Goal: Transaction & Acquisition: Purchase product/service

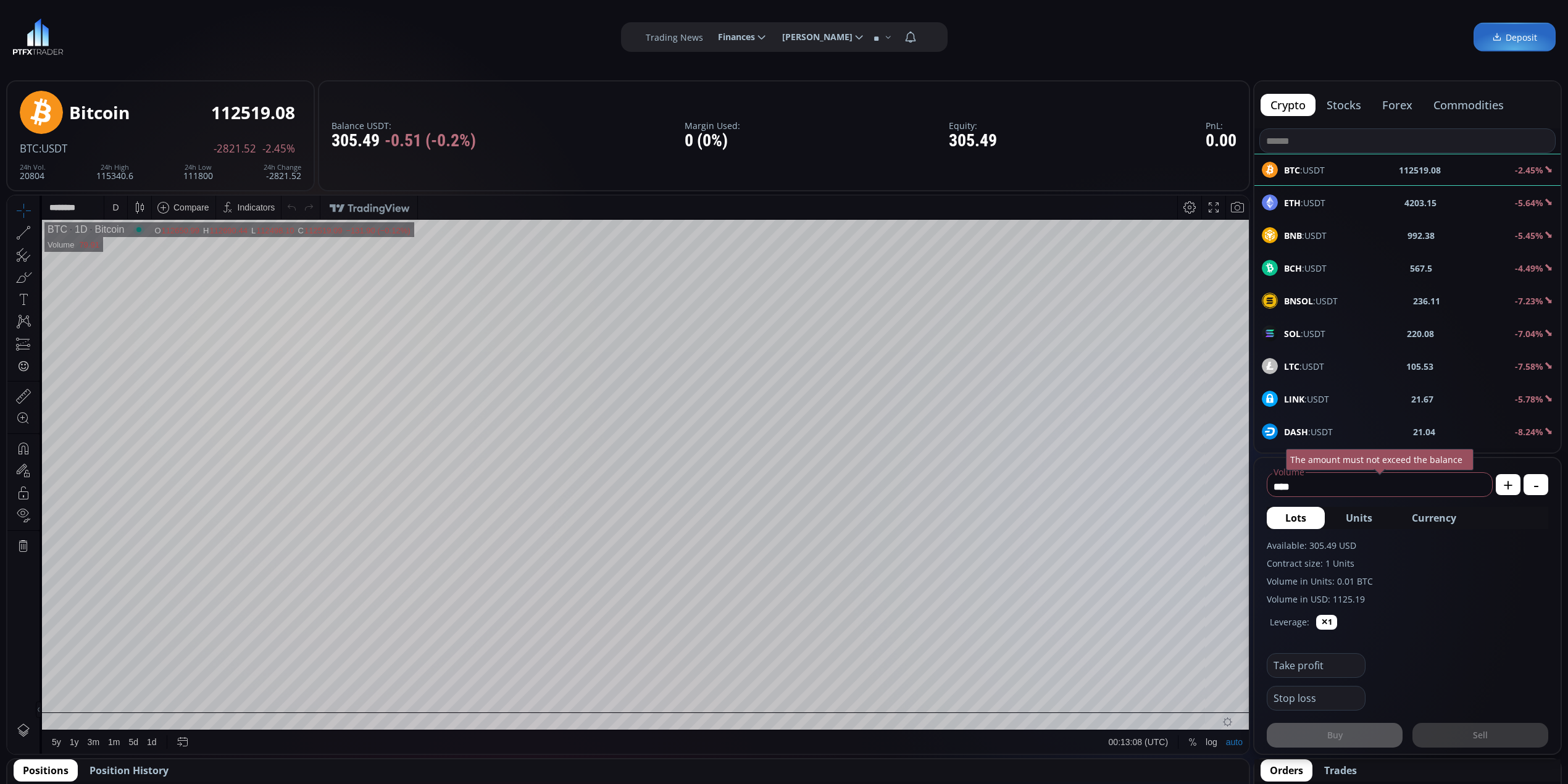
click at [1360, 512] on span "Units" at bounding box center [1360, 518] width 27 height 15
click at [1442, 522] on span "Currency" at bounding box center [1434, 518] width 45 height 15
click at [1306, 515] on button "Lots" at bounding box center [1295, 518] width 58 height 22
click at [1348, 196] on div "ETH :USDT 4203.14 -5.61%" at bounding box center [1408, 202] width 292 height 16
click at [1431, 513] on span "Currency" at bounding box center [1434, 518] width 45 height 15
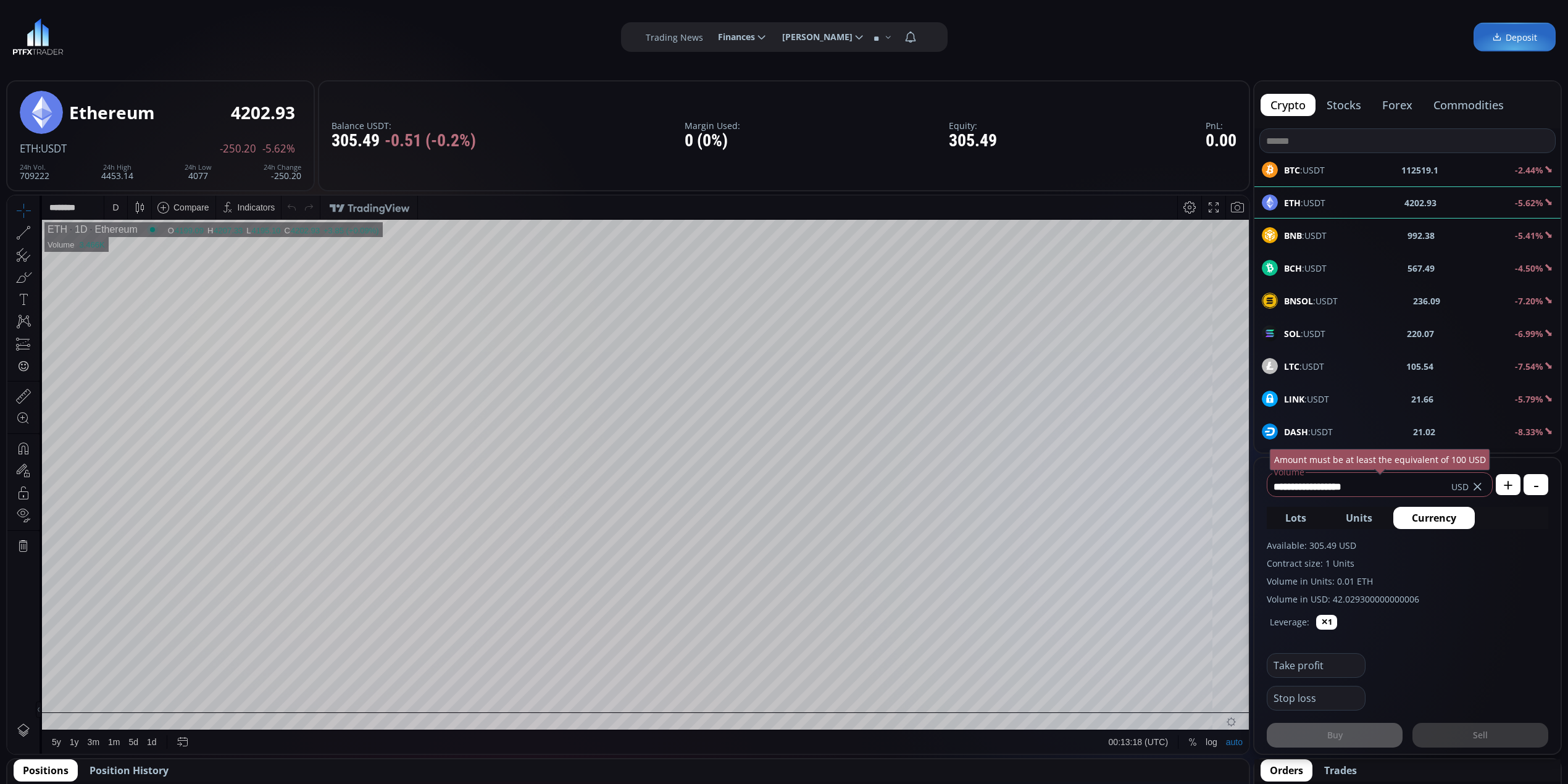
click at [1290, 516] on span "Lots" at bounding box center [1295, 518] width 21 height 15
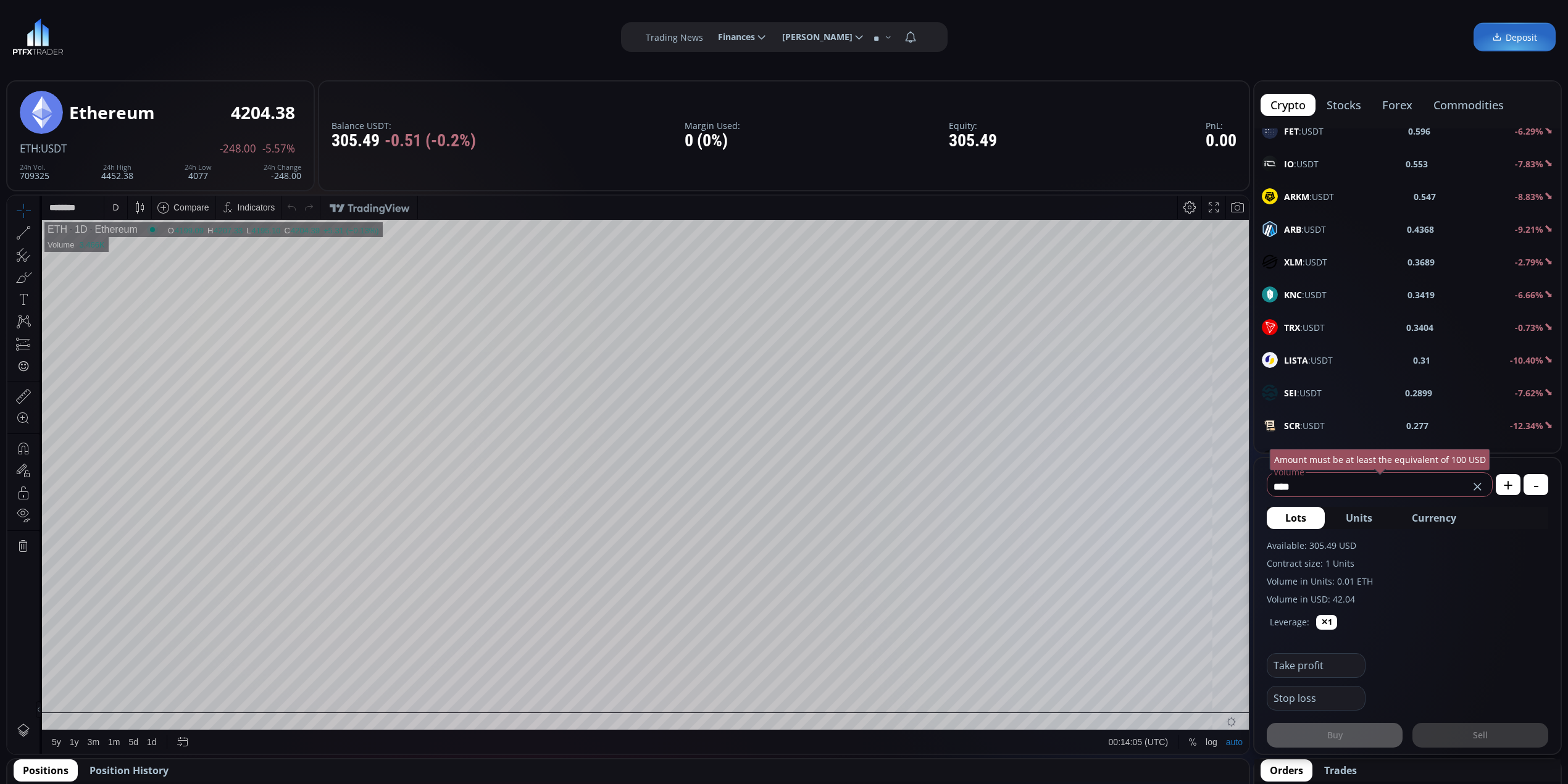
scroll to position [905, 0]
click at [1376, 218] on div "FET :USDT 0.598 -5.97%" at bounding box center [1408, 214] width 292 height 16
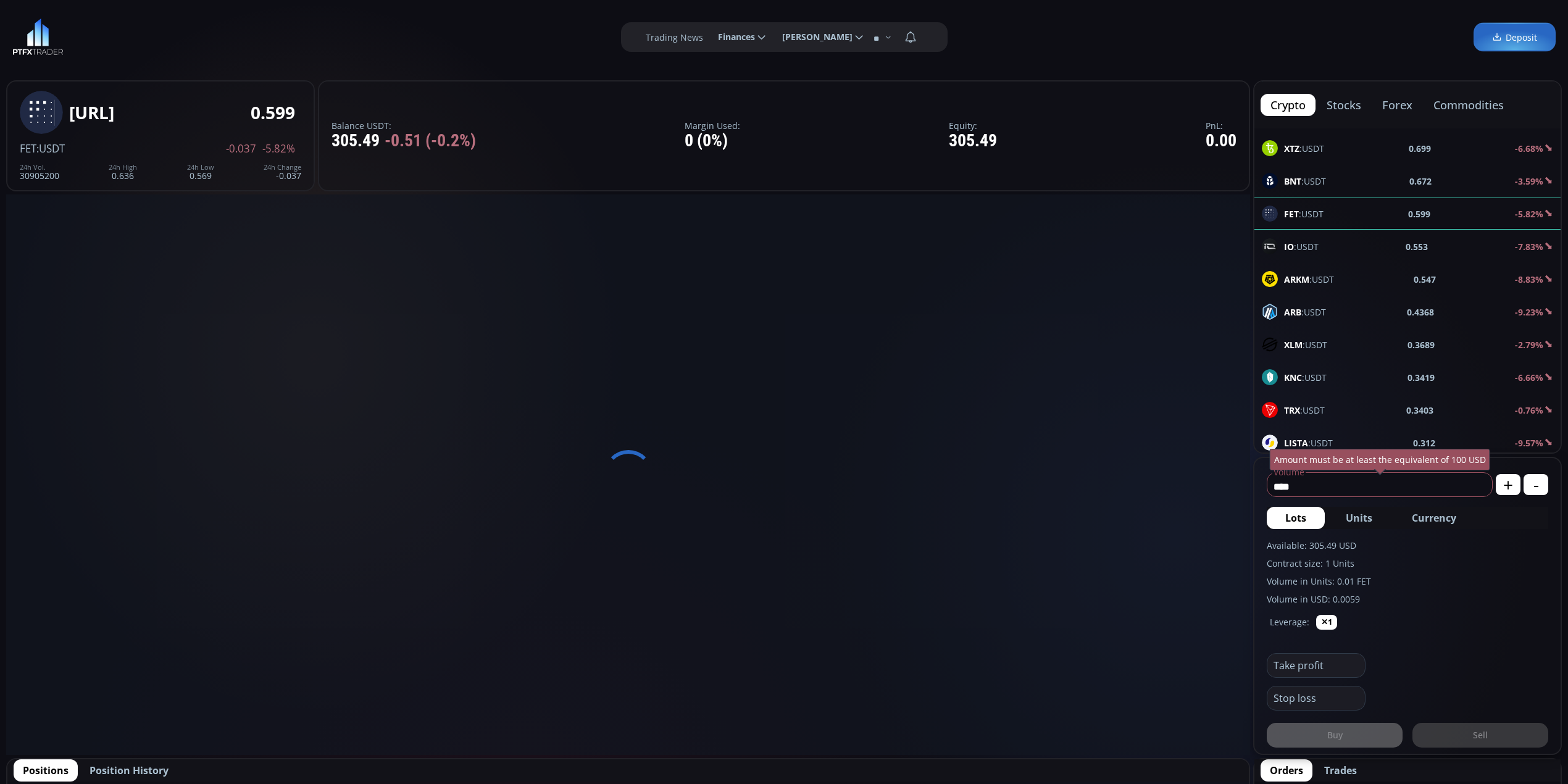
click at [1431, 519] on span "Currency" at bounding box center [1434, 518] width 45 height 15
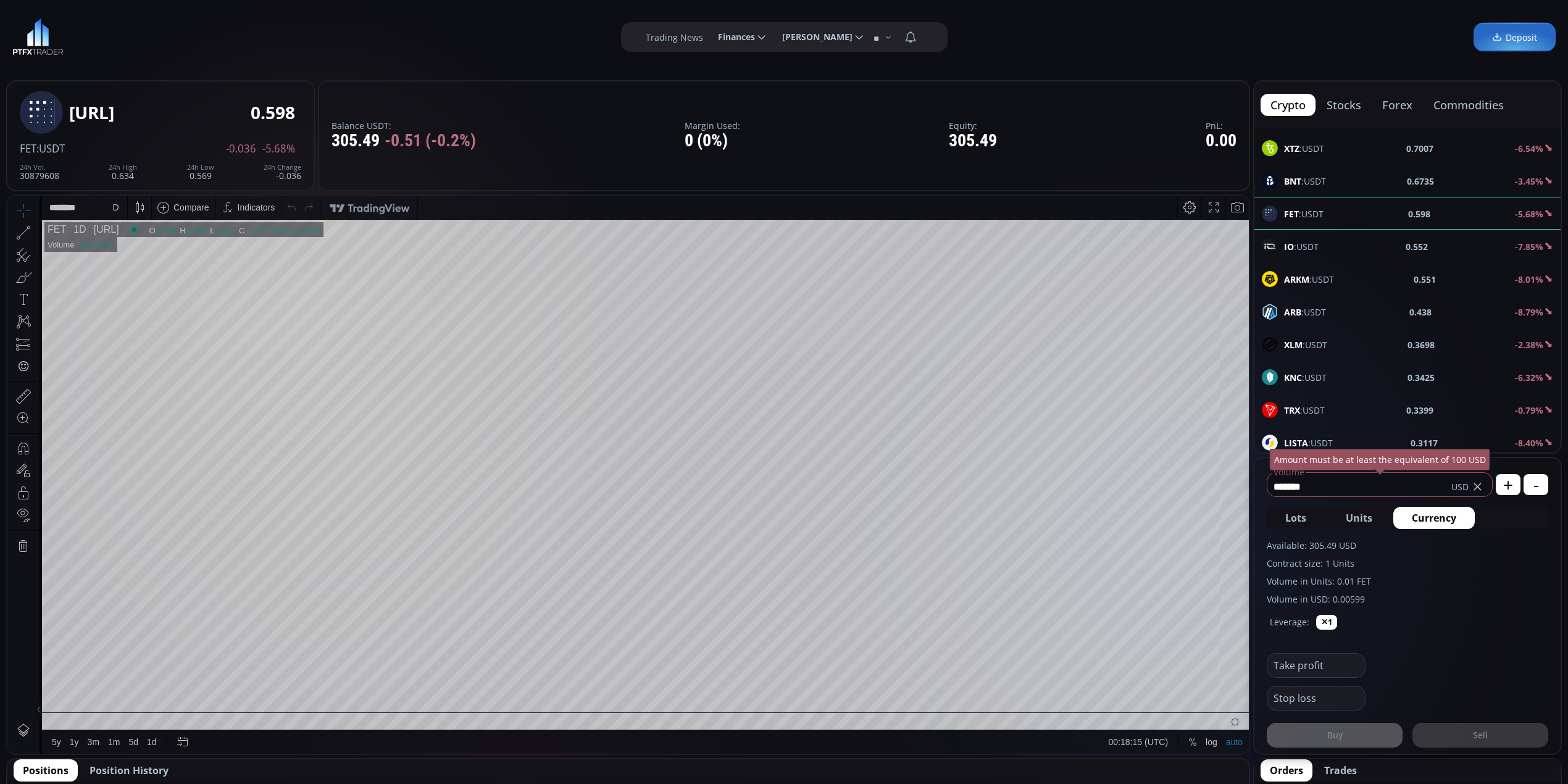
click at [1479, 484] on use at bounding box center [1478, 486] width 7 height 7
type input "*"
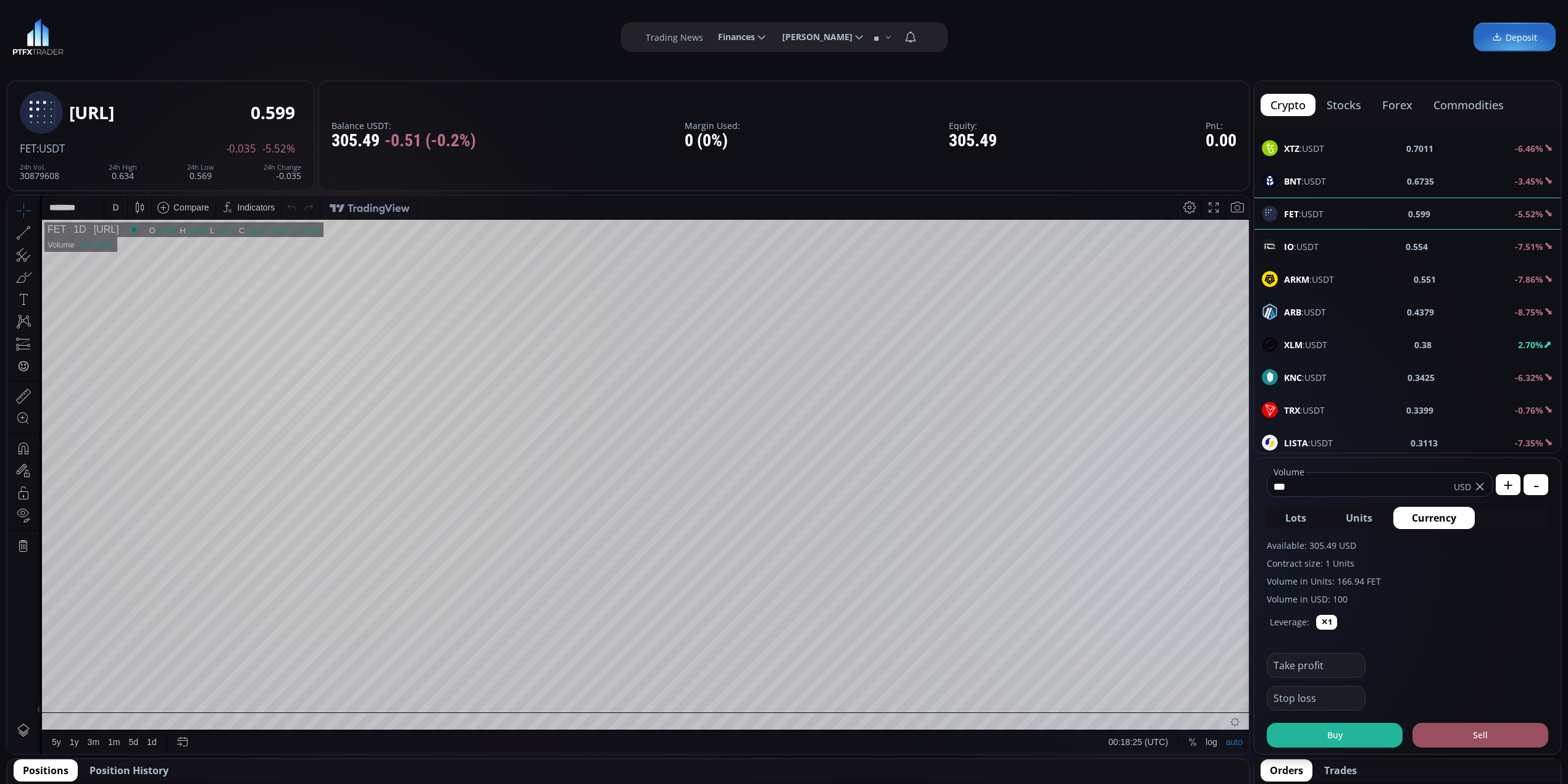
type input "***"
click at [1442, 620] on button "✕15" at bounding box center [1445, 621] width 25 height 15
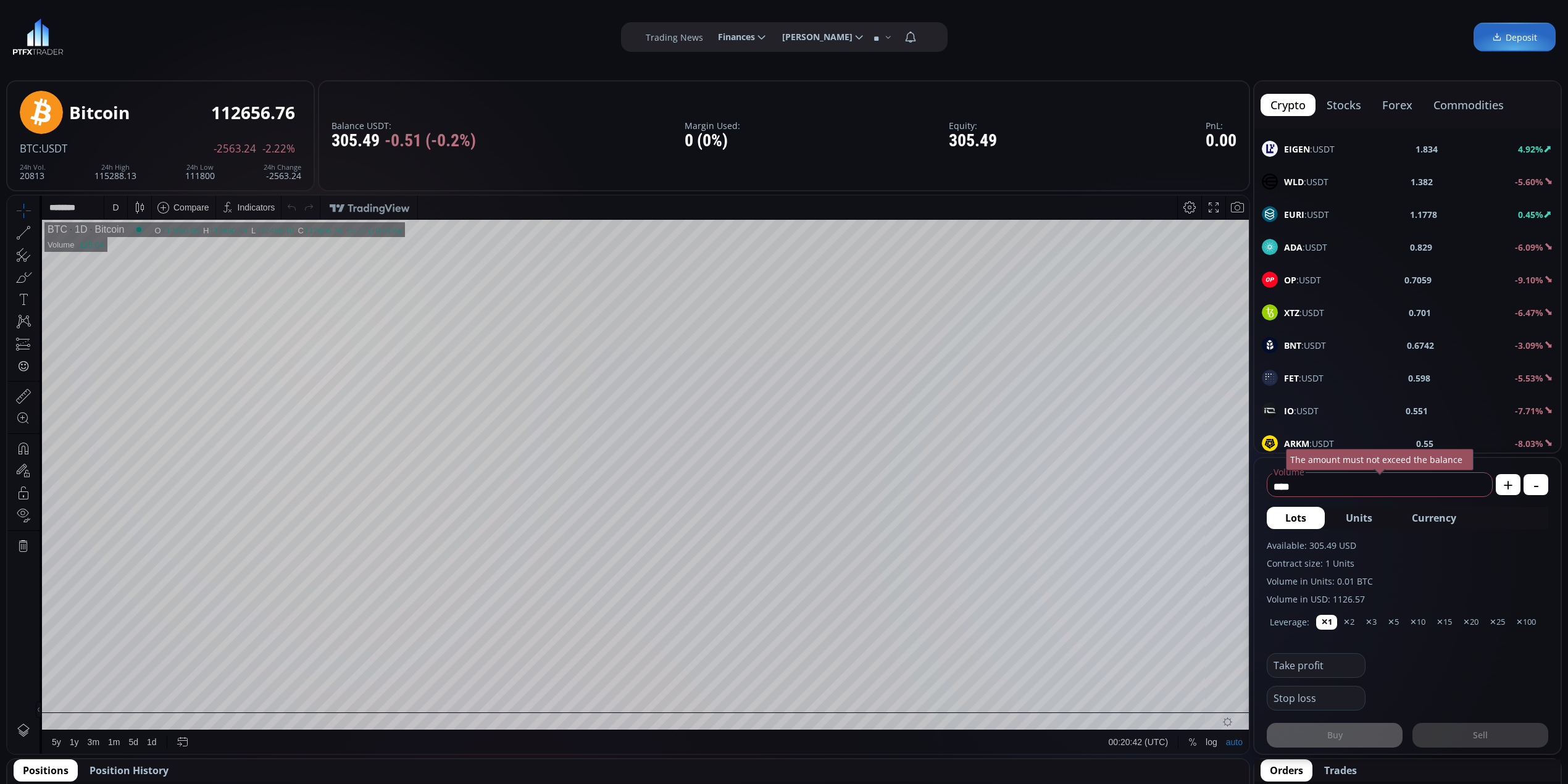
scroll to position [822, 0]
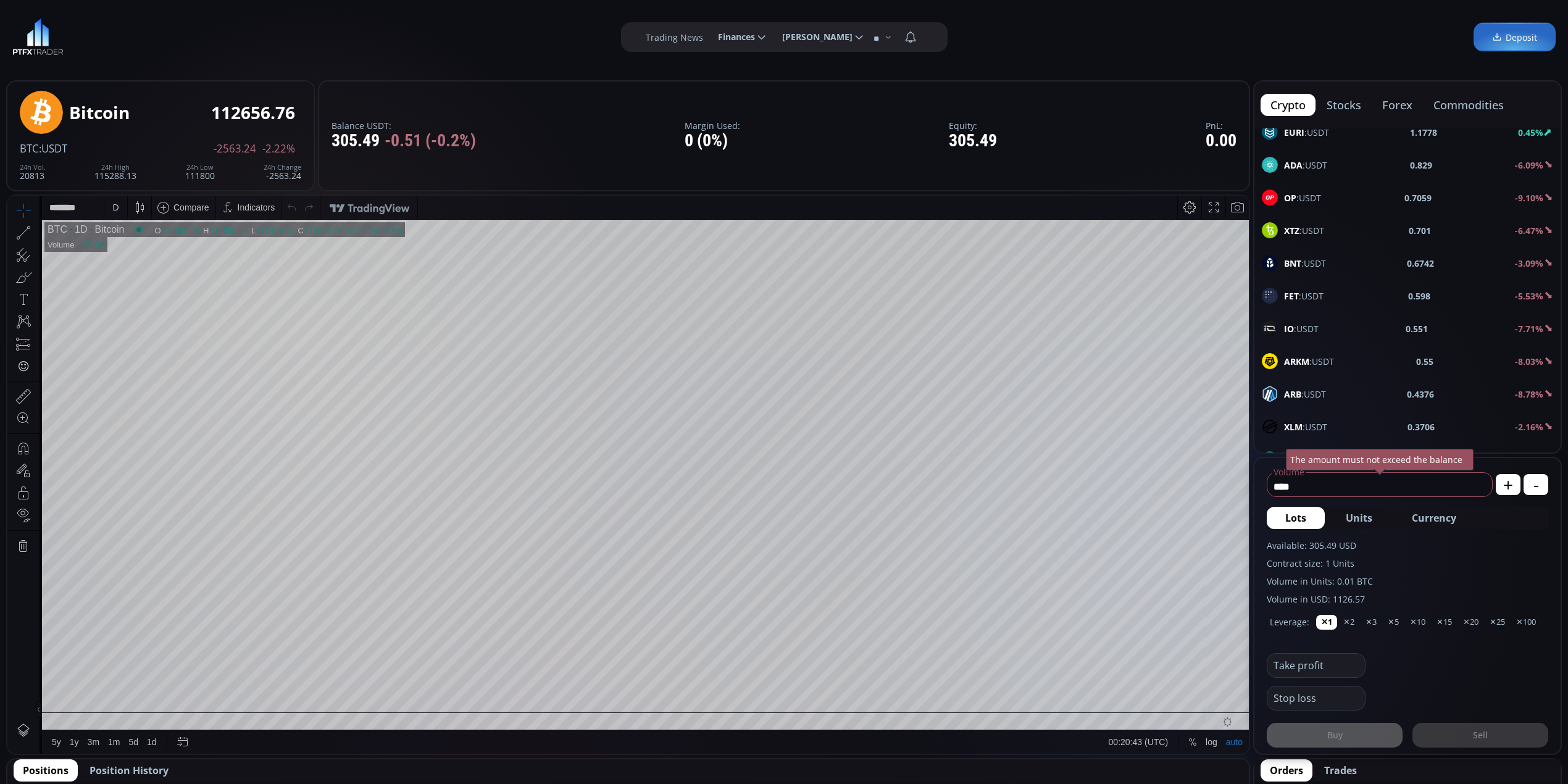
click at [1344, 299] on div "FET :USDT 0.598 -5.53%" at bounding box center [1408, 296] width 292 height 16
click at [1442, 517] on span "Currency" at bounding box center [1434, 518] width 45 height 15
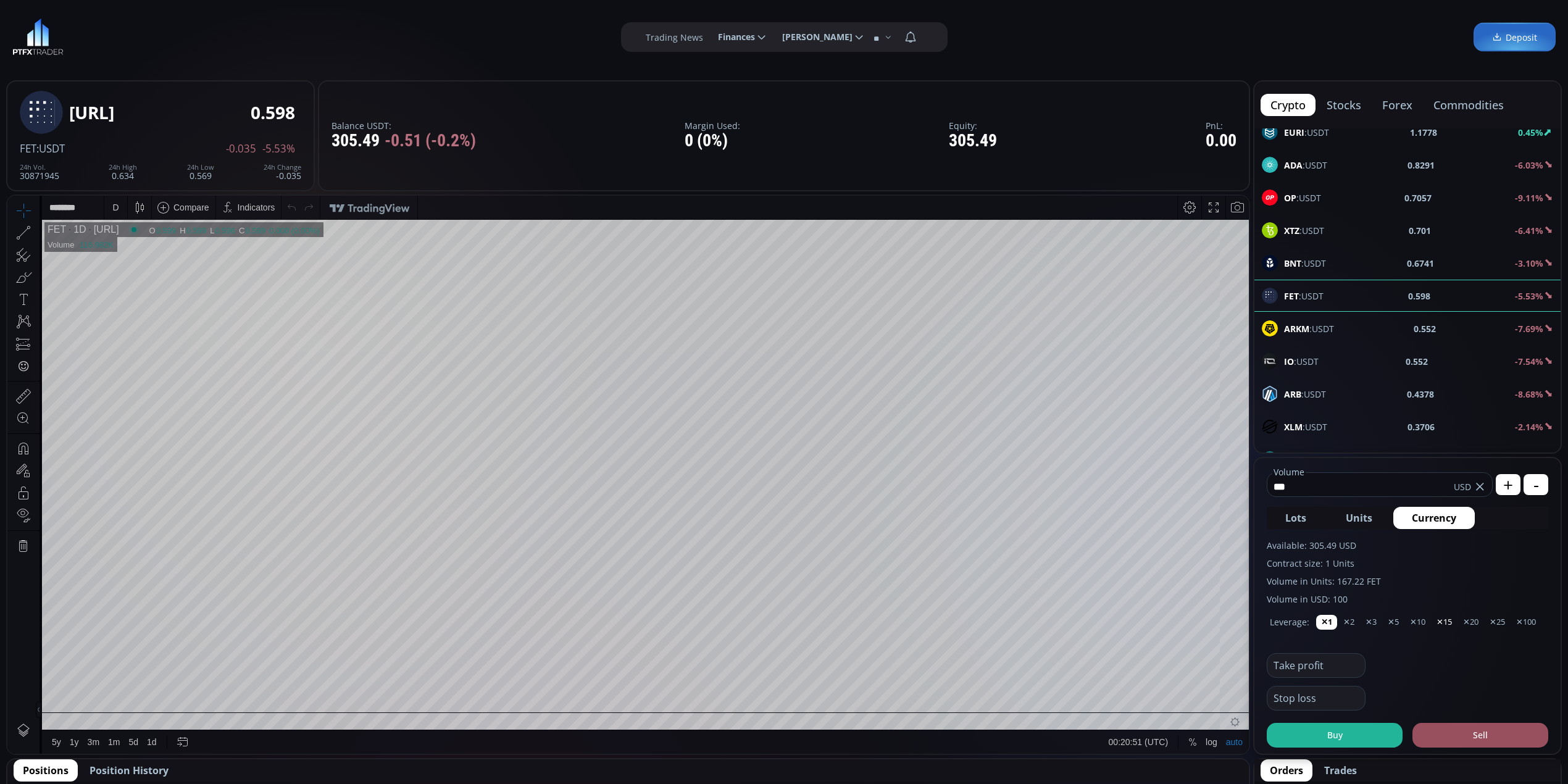
type input "***"
click at [1442, 622] on button "✕15" at bounding box center [1445, 621] width 25 height 15
click at [1360, 732] on button "Buy" at bounding box center [1335, 735] width 136 height 25
